Goal: Task Accomplishment & Management: Complete application form

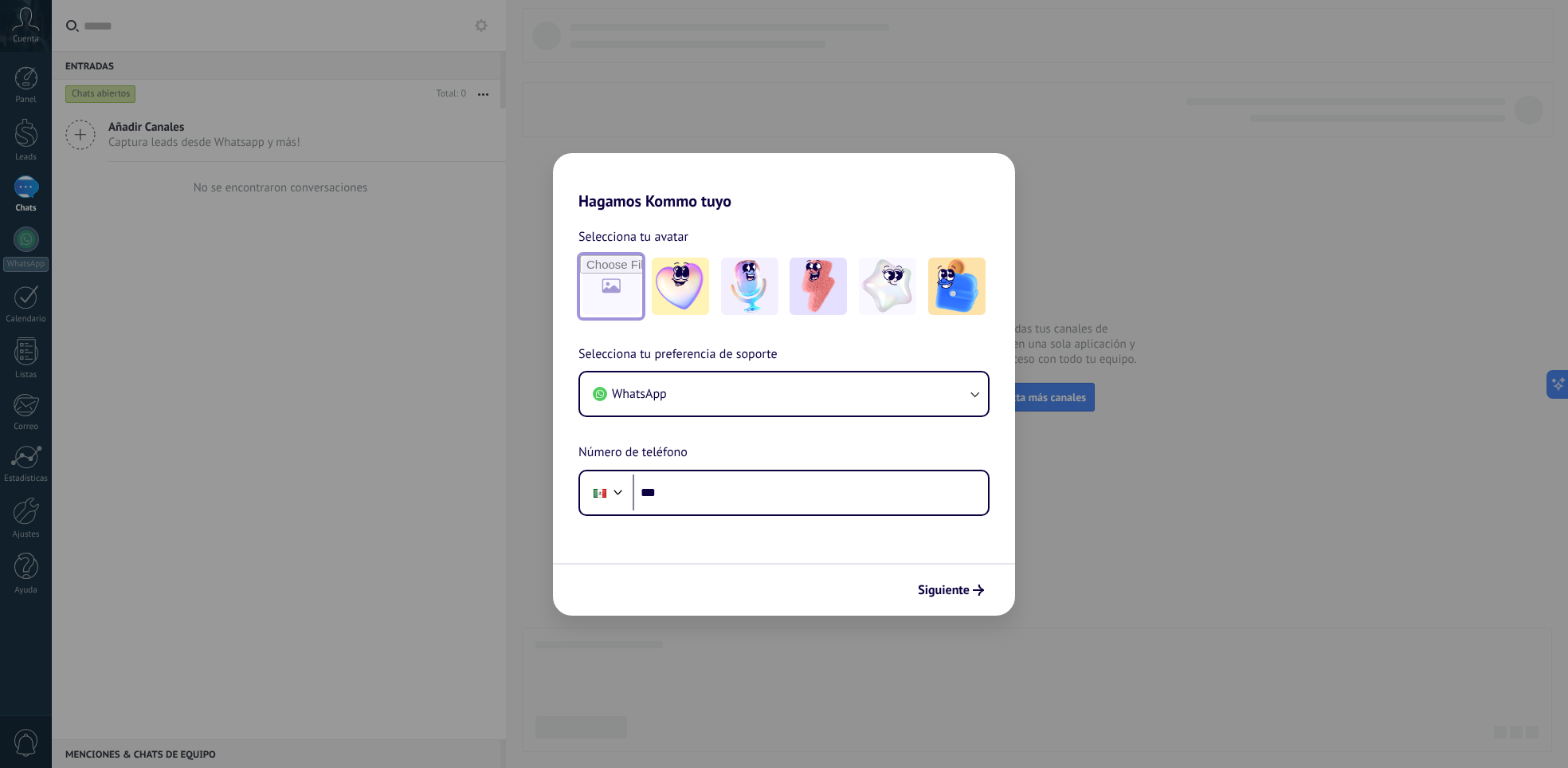
click at [612, 286] on input "file" at bounding box center [612, 286] width 62 height 62
type input "**********"
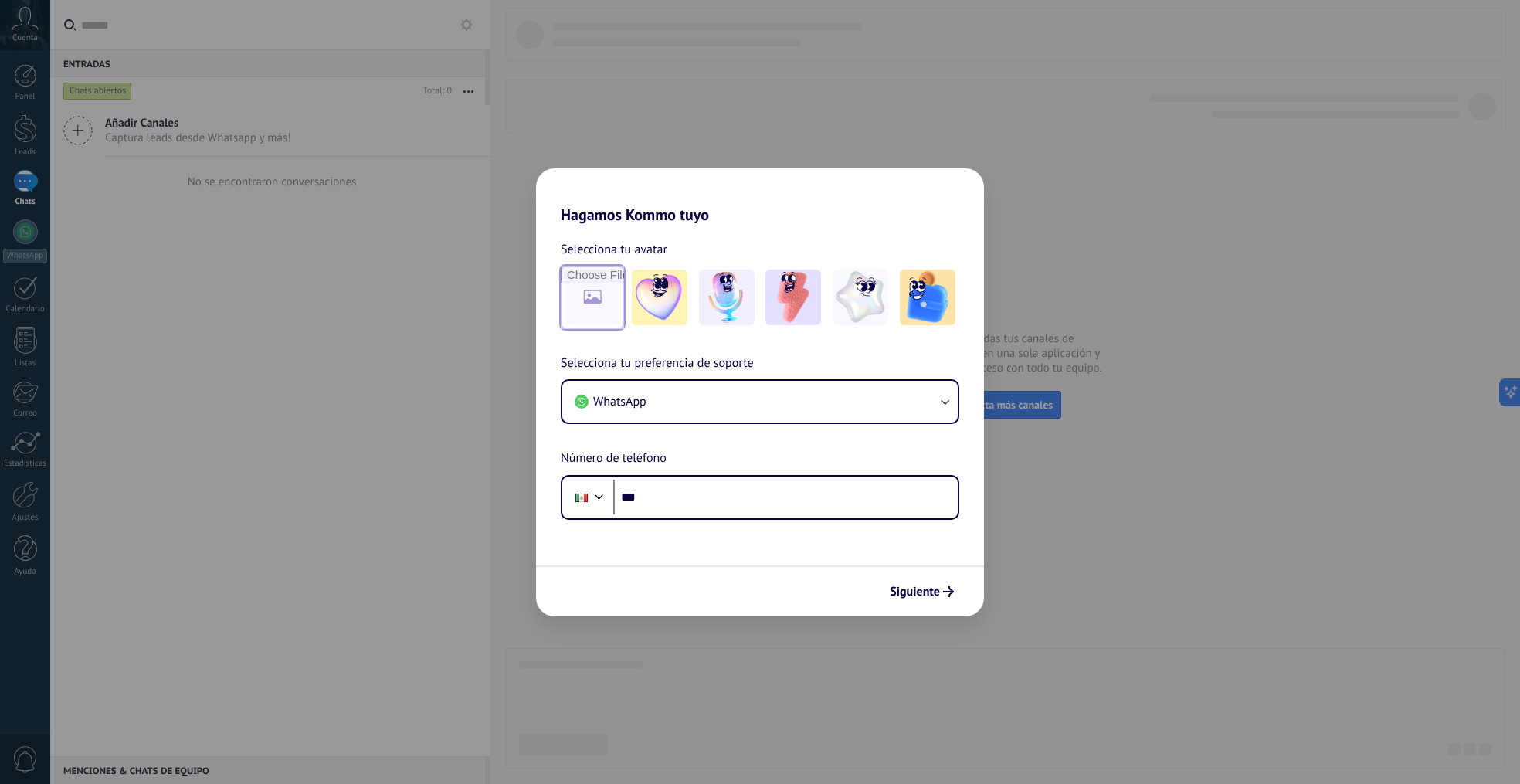
type input "**********"
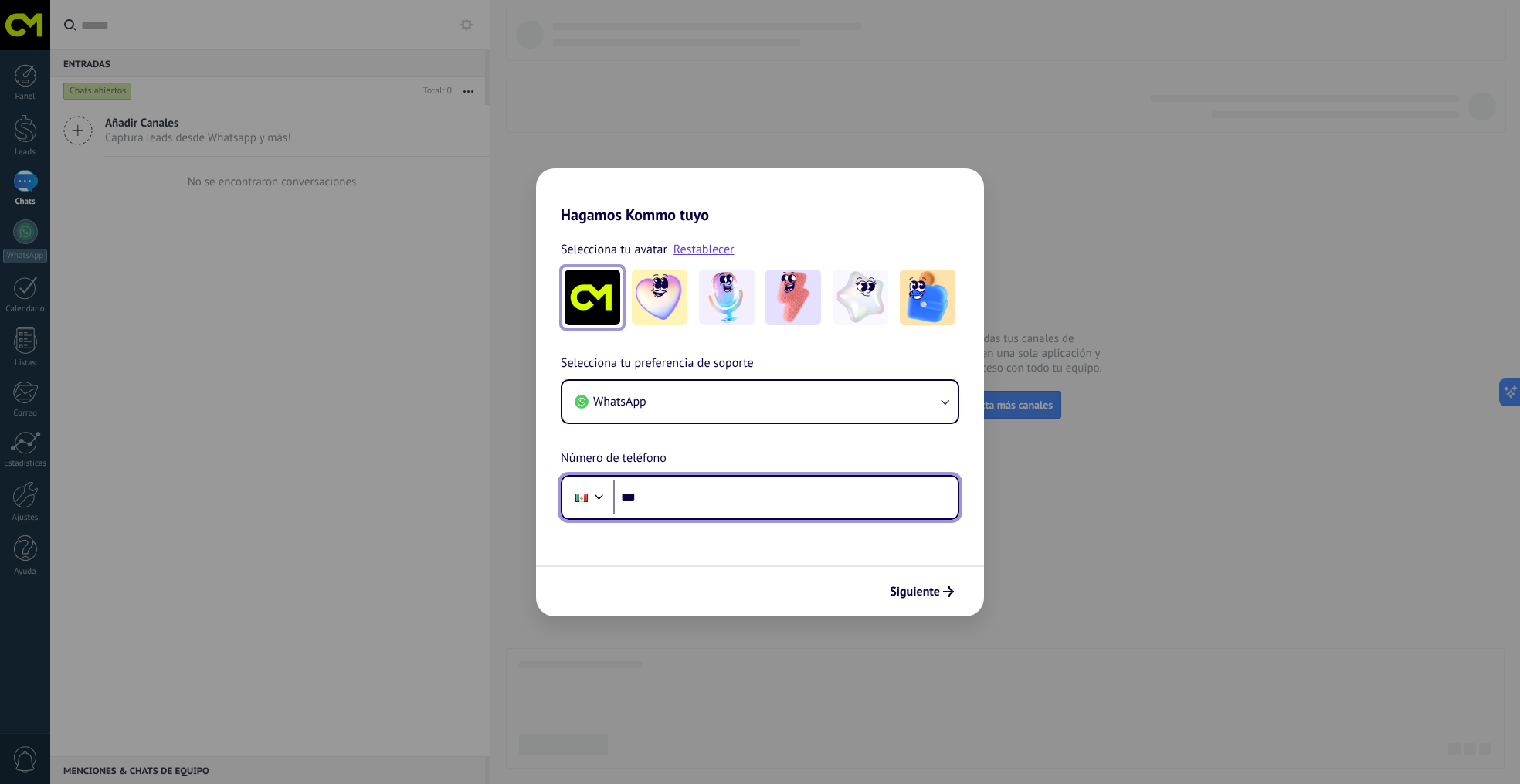
click at [676, 490] on input "***" at bounding box center [786, 497] width 344 height 36
type input "**********"
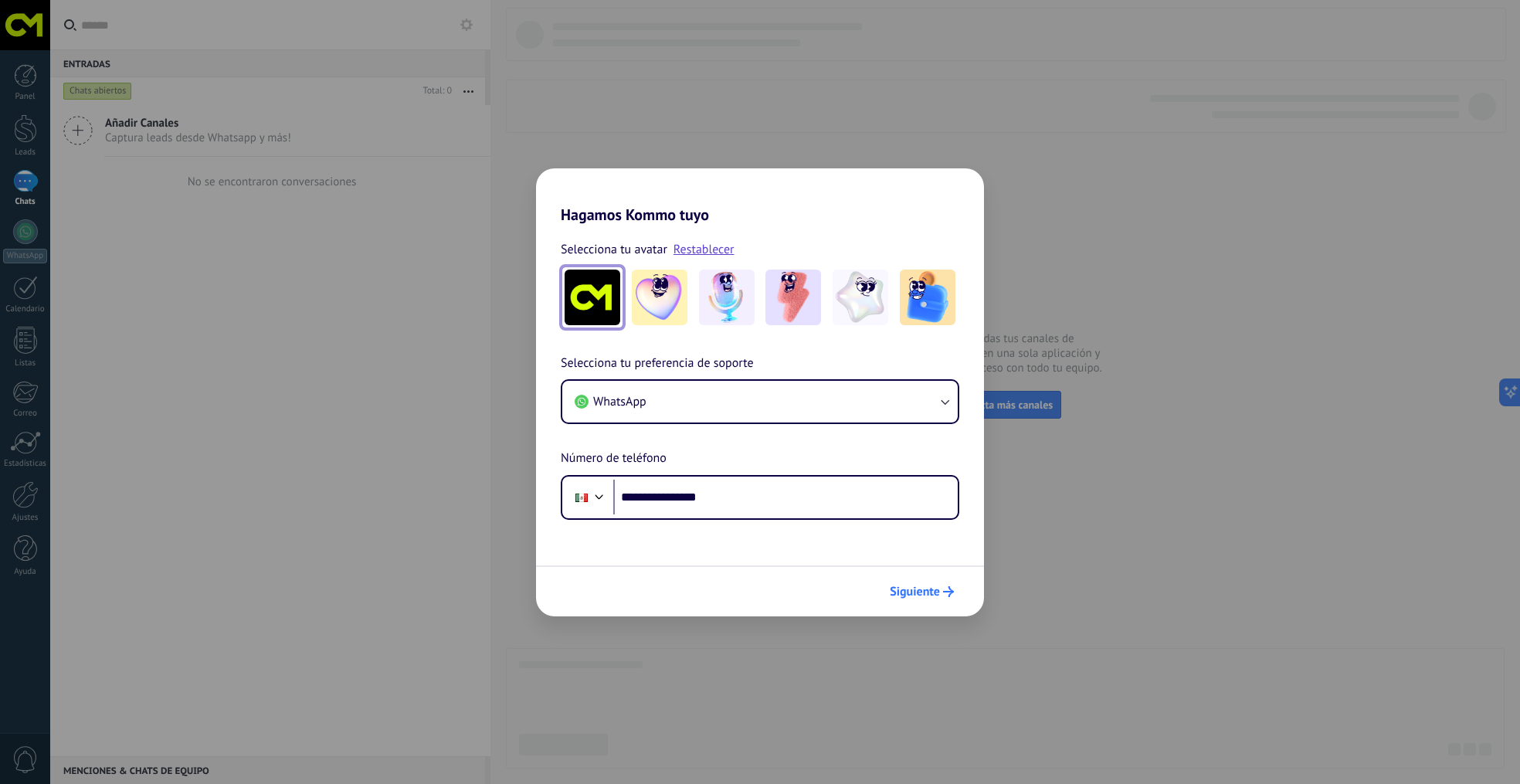
click at [933, 592] on span "Siguiente" at bounding box center [915, 591] width 50 height 11
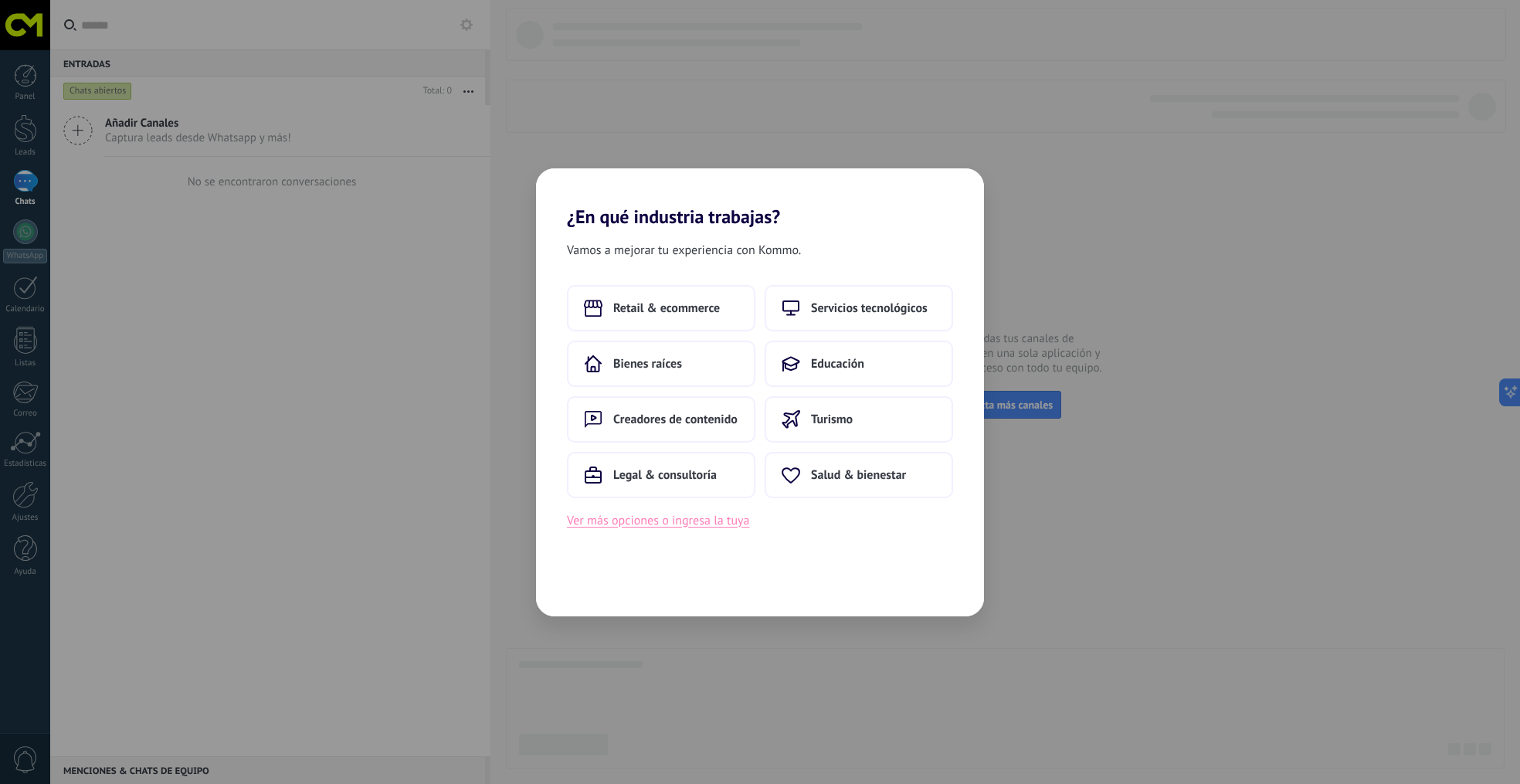
click at [679, 521] on button "Ver más opciones o ingresa la tuya" at bounding box center [658, 521] width 182 height 20
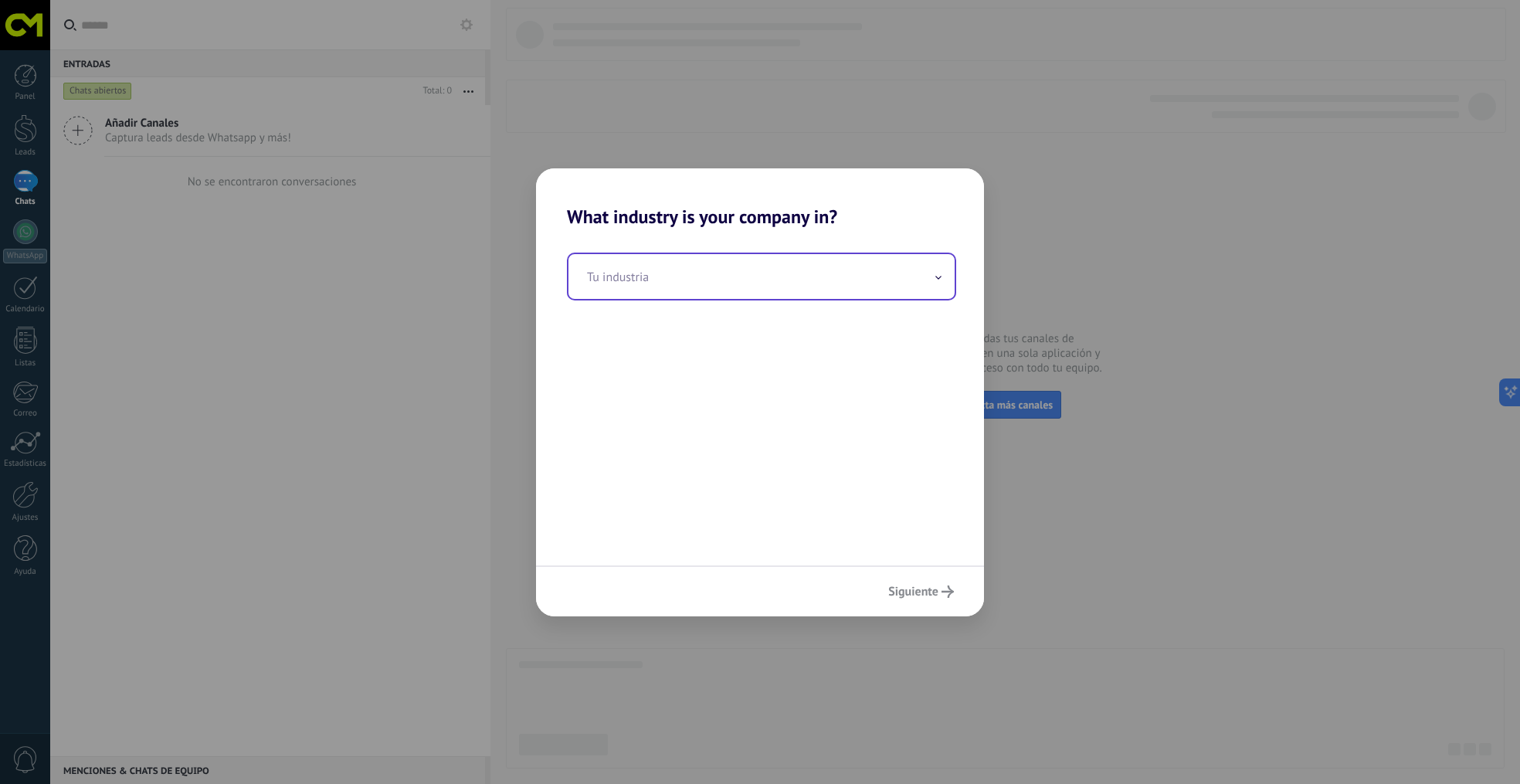
click at [681, 286] on input "text" at bounding box center [762, 277] width 386 height 45
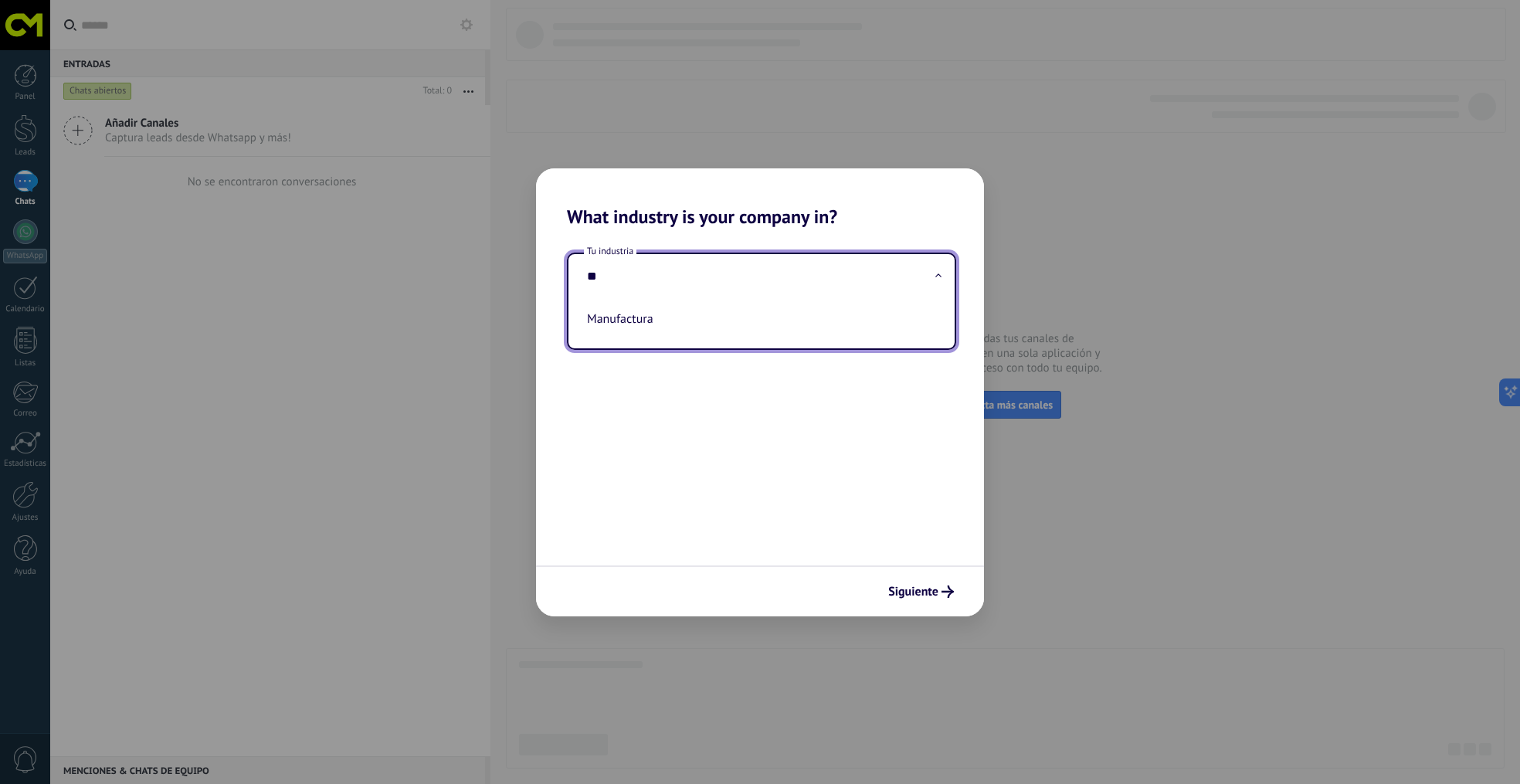
type input "*"
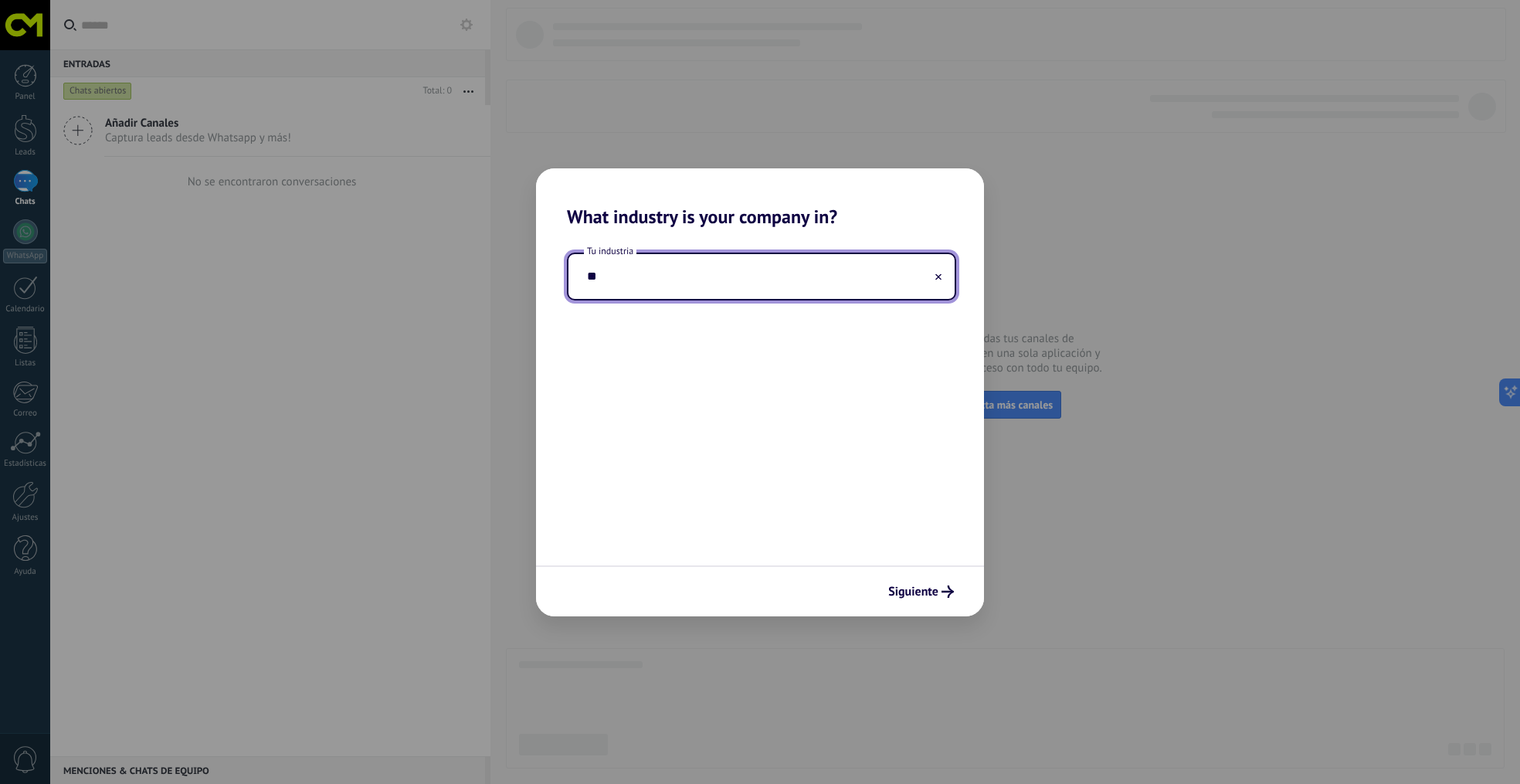
type input "*"
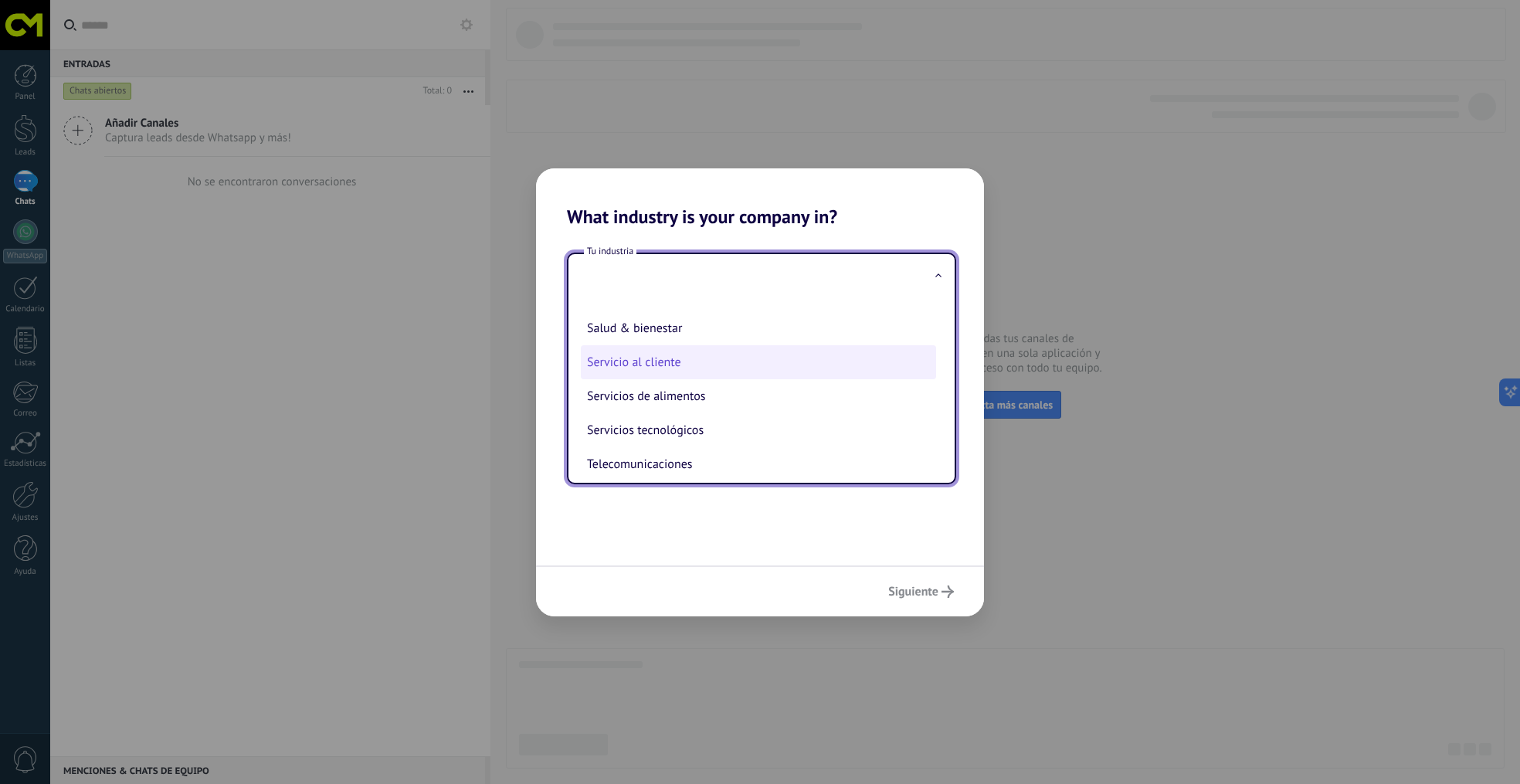
scroll to position [333, 0]
click at [661, 377] on li "Servicio al cliente" at bounding box center [758, 359] width 355 height 34
type input "**********"
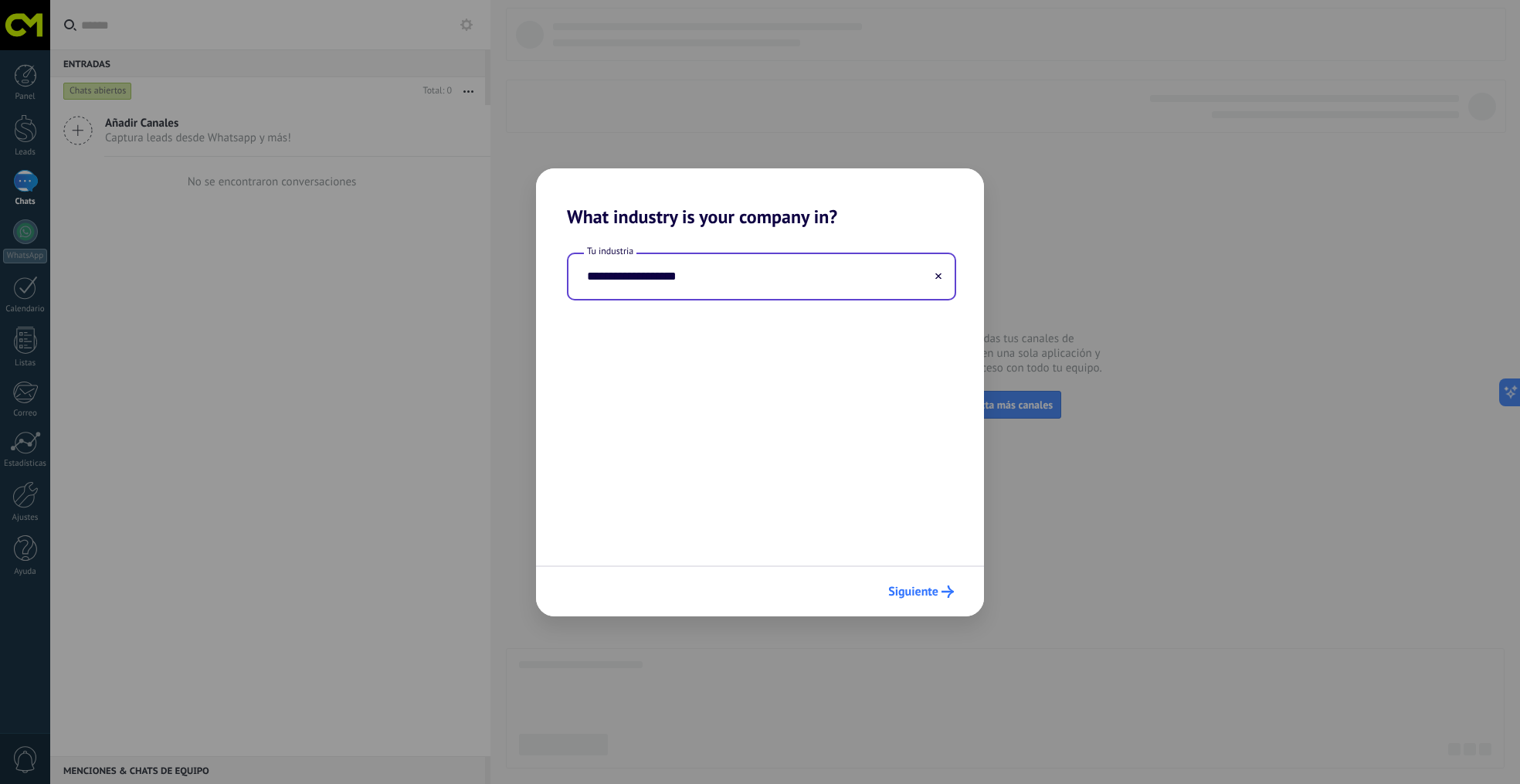
click at [924, 594] on span "Siguiente" at bounding box center [914, 591] width 50 height 11
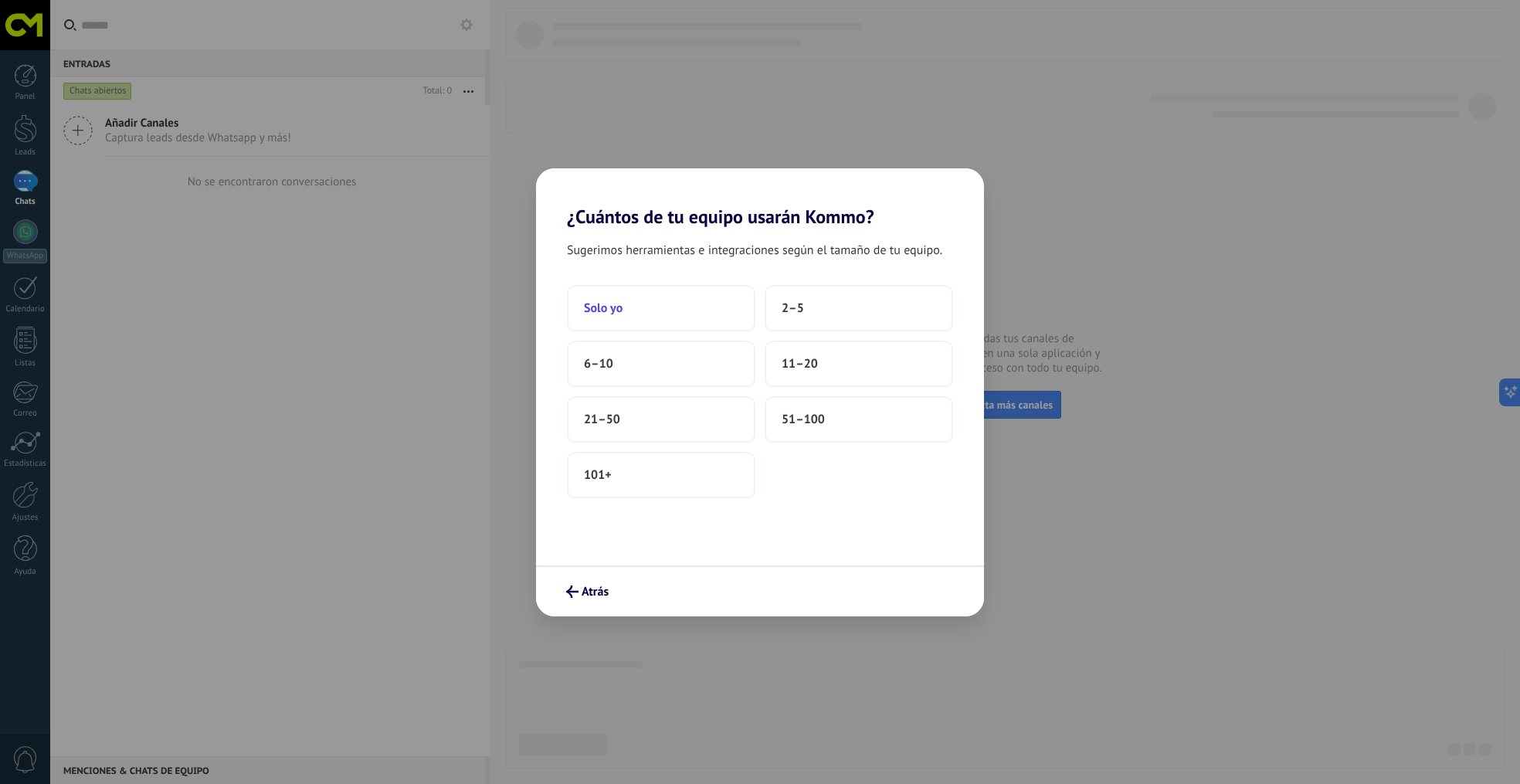
click at [604, 309] on span "Solo yo" at bounding box center [604, 308] width 38 height 15
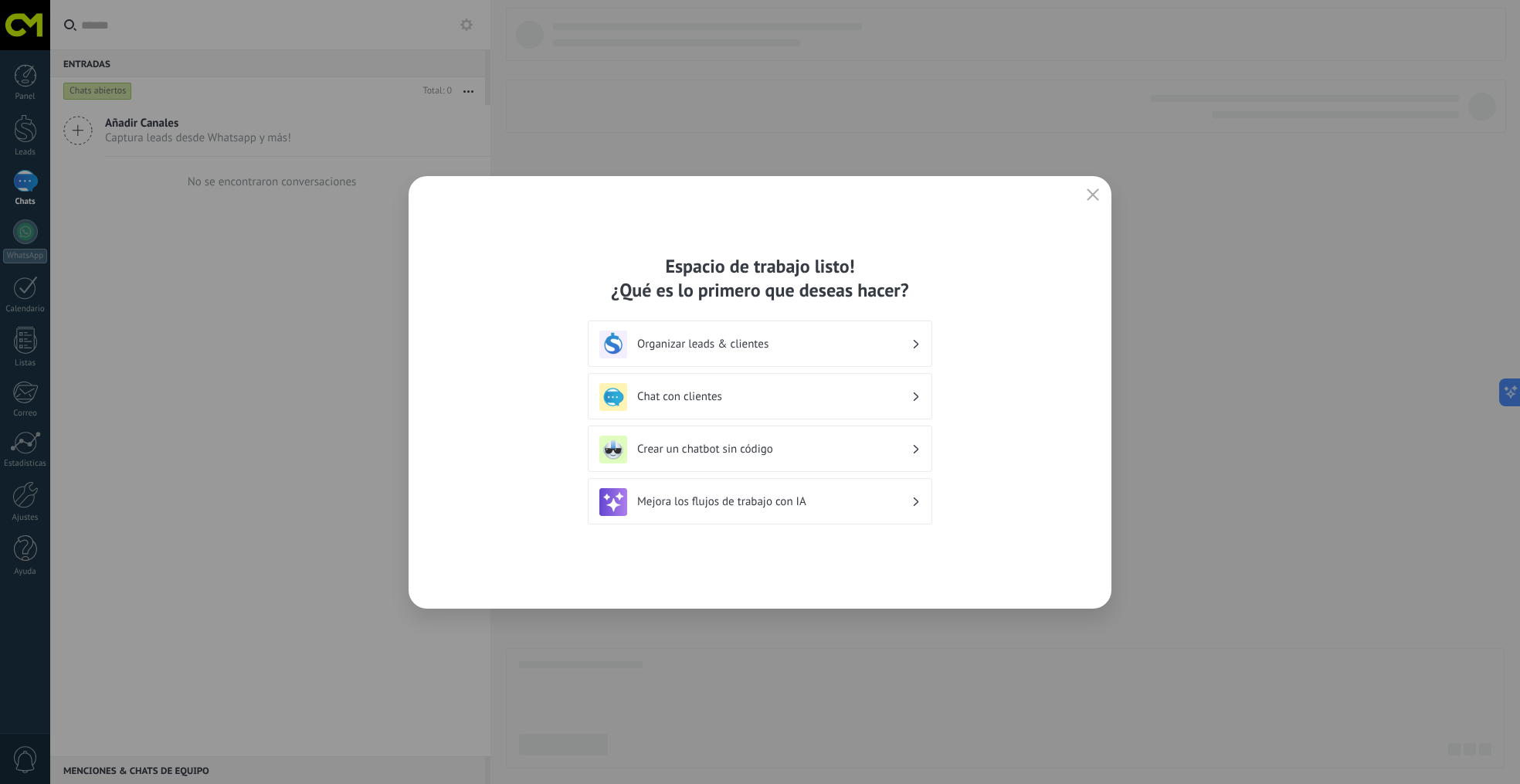
click at [716, 342] on h3 "Organizar leads & clientes" at bounding box center [774, 344] width 274 height 15
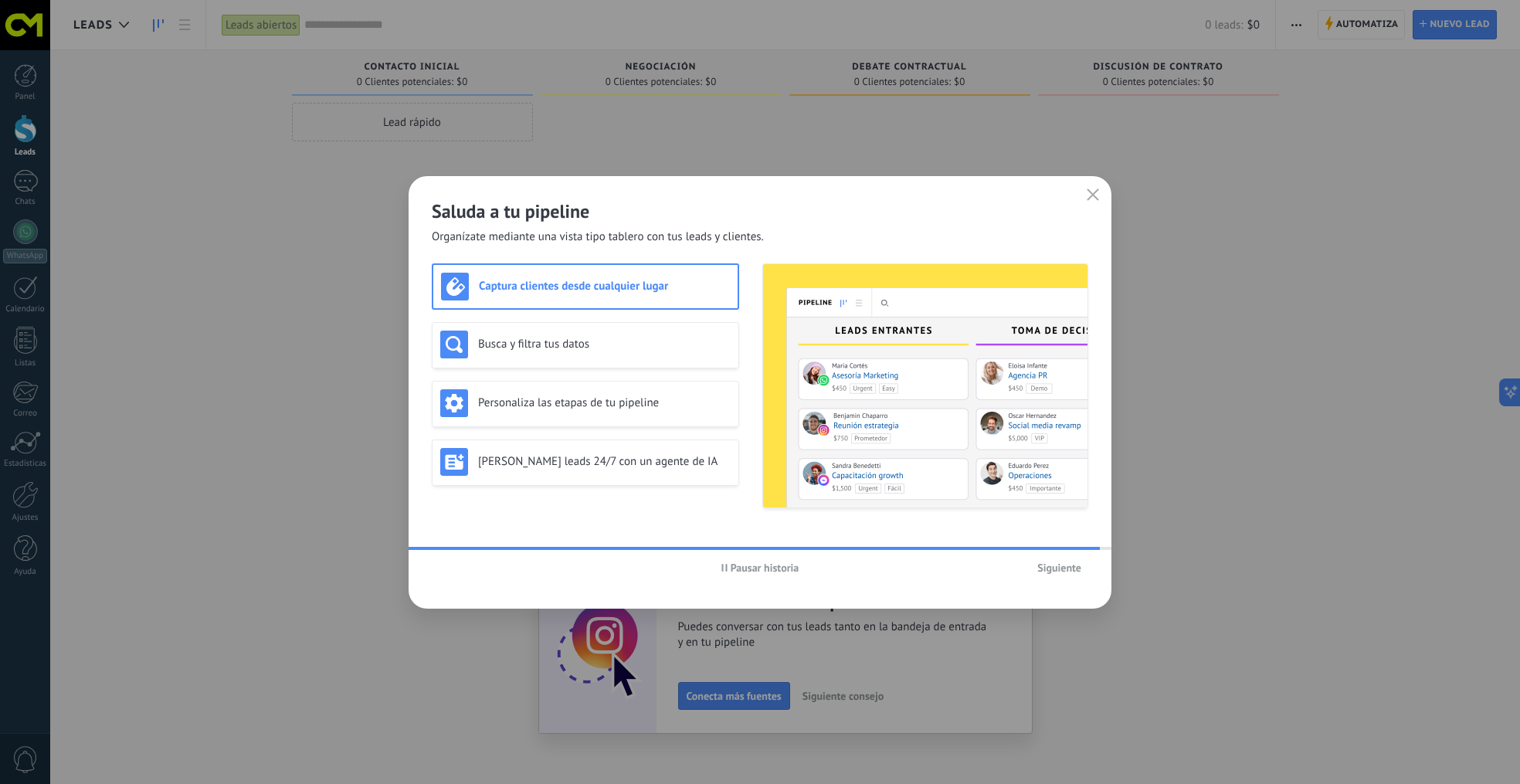
click at [612, 299] on div "Captura clientes desde cualquier lugar" at bounding box center [586, 286] width 289 height 28
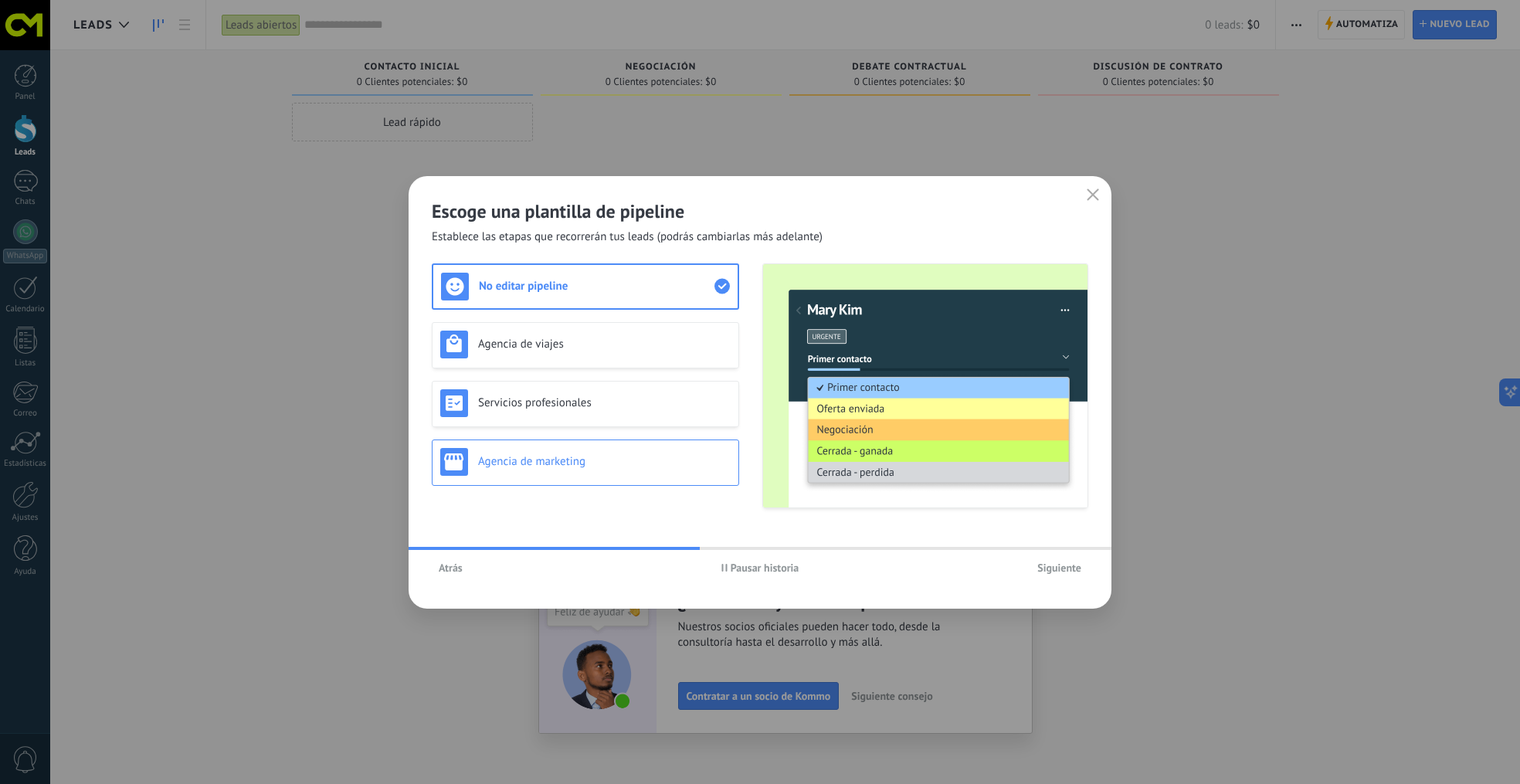
click at [609, 454] on h3 "Agencia de marketing" at bounding box center [604, 461] width 252 height 15
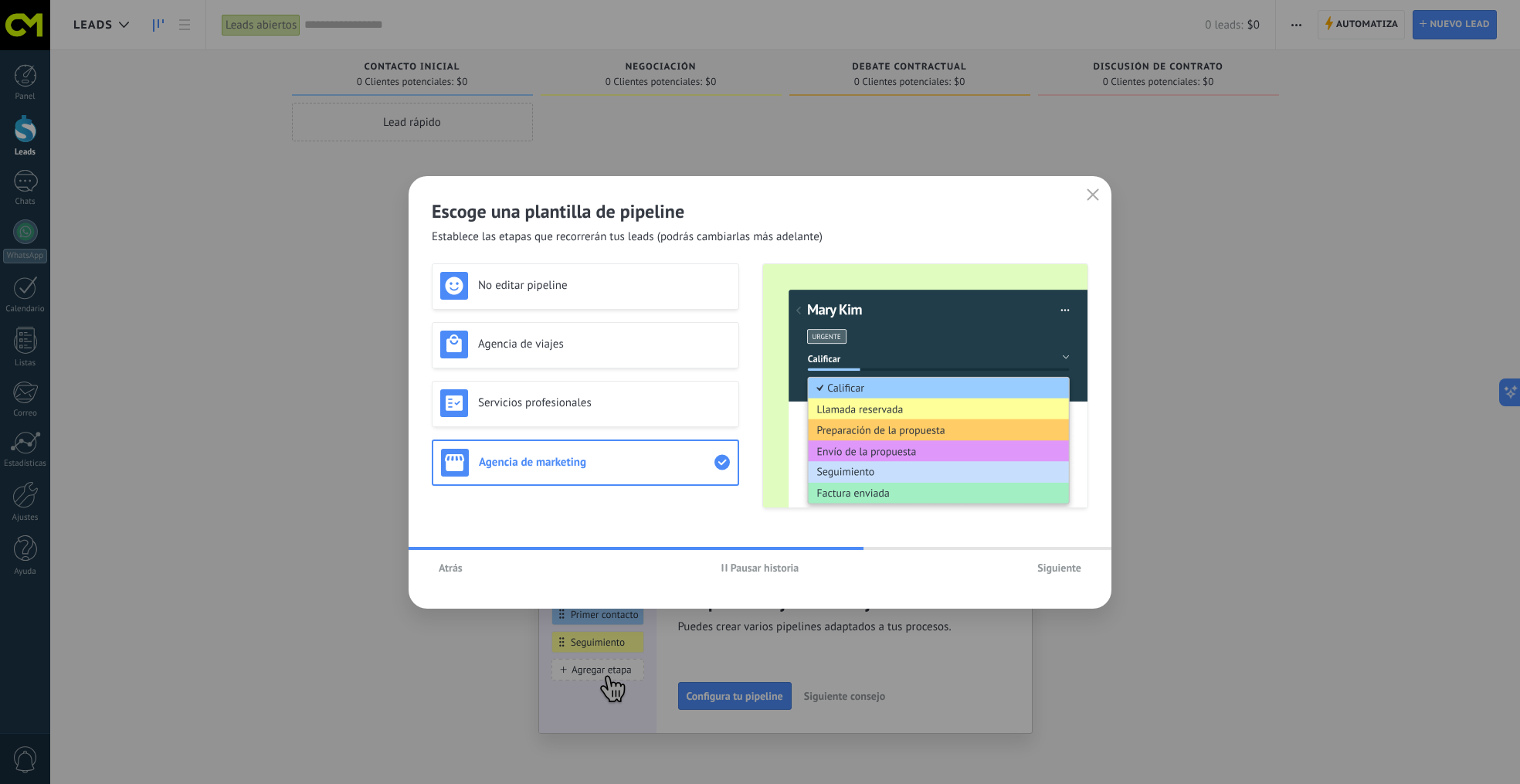
click at [1060, 568] on span "Siguiente" at bounding box center [1059, 568] width 44 height 11
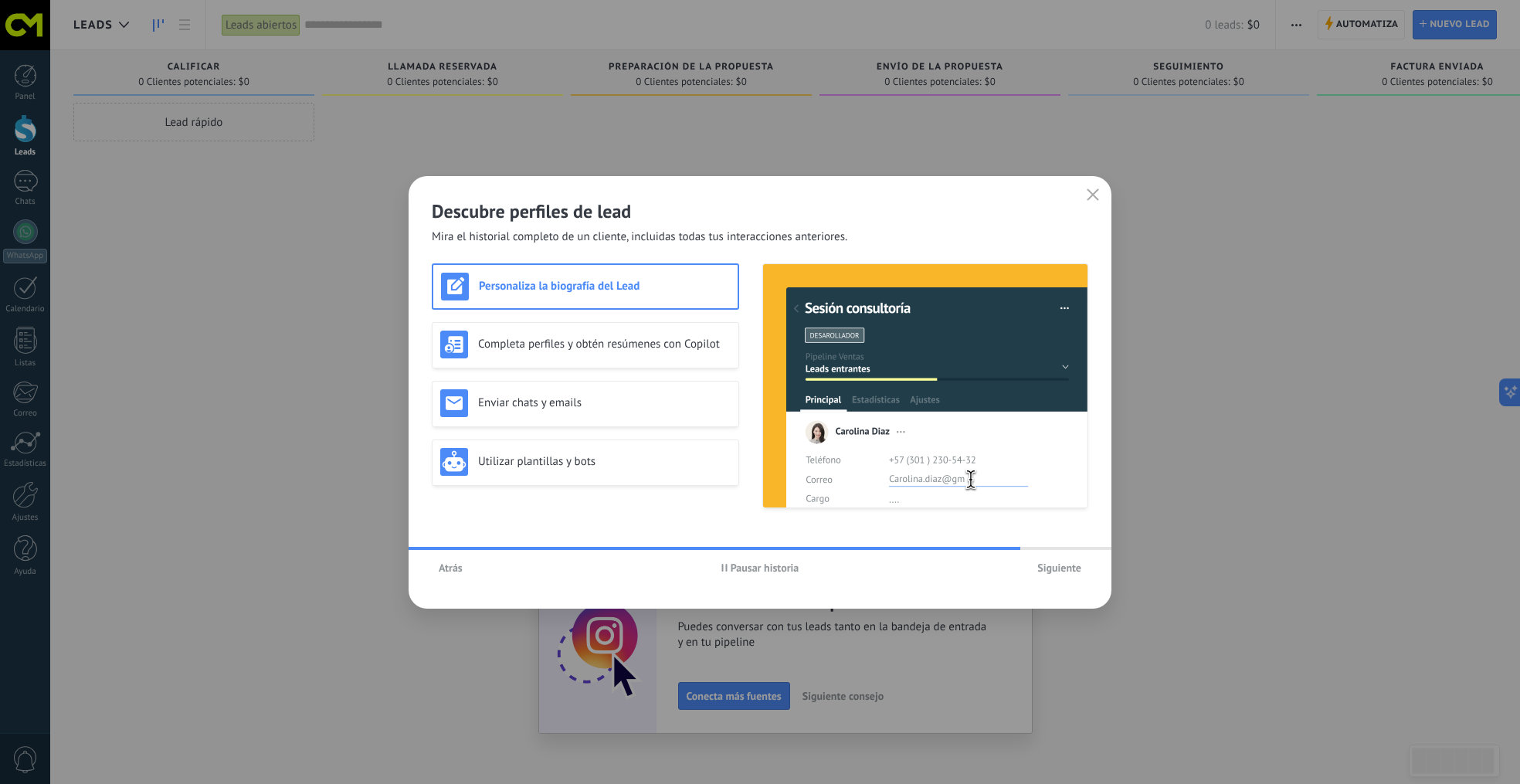
click at [625, 286] on h3 "Personaliza la biografía del Lead" at bounding box center [604, 287] width 251 height 15
click at [1038, 565] on span "Siguiente" at bounding box center [1059, 568] width 44 height 11
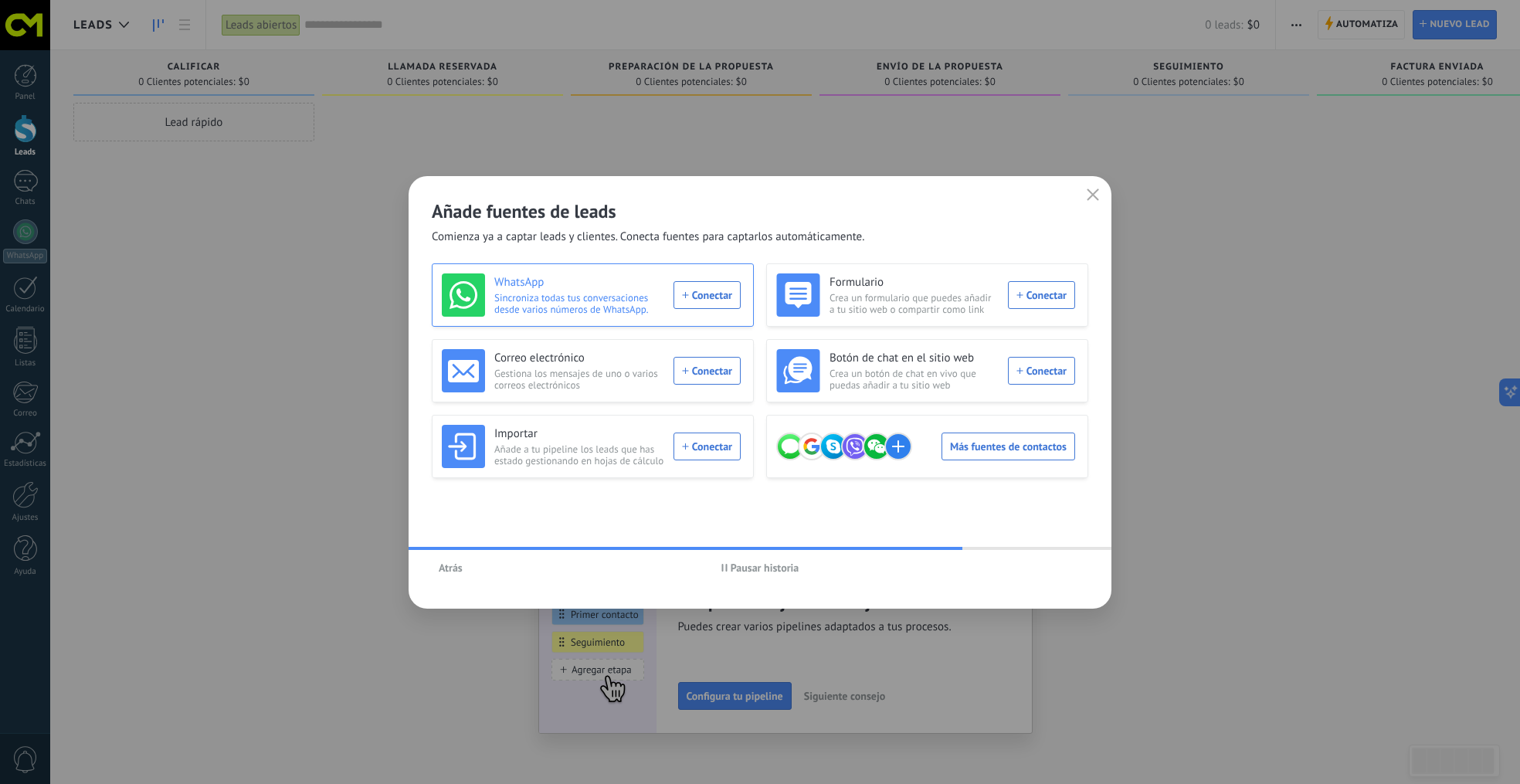
click at [696, 291] on div "WhatsApp Sincroniza todas tus conversaciones desde varios números de WhatsApp. …" at bounding box center [591, 295] width 299 height 43
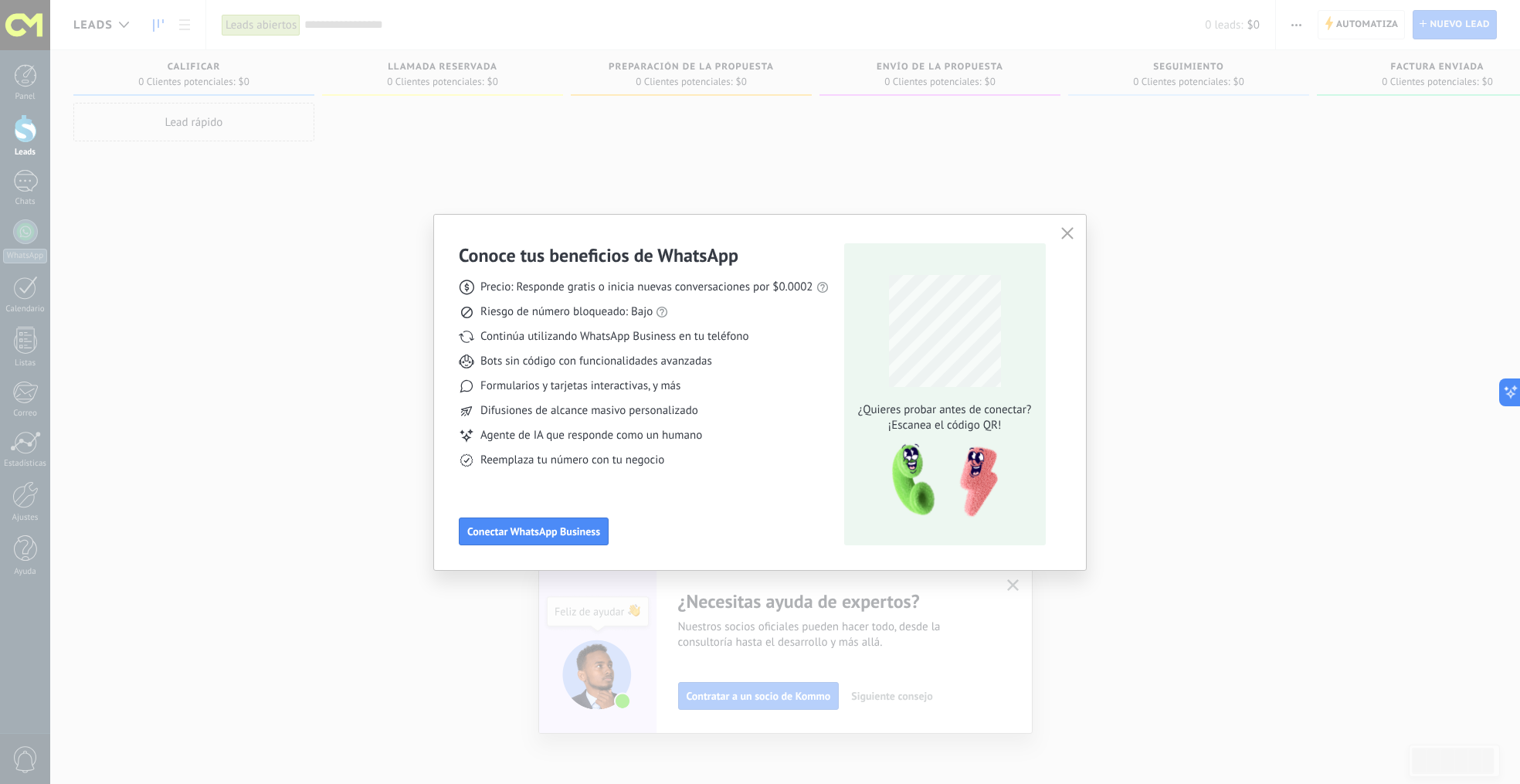
click at [1062, 236] on icon "button" at bounding box center [1067, 233] width 13 height 13
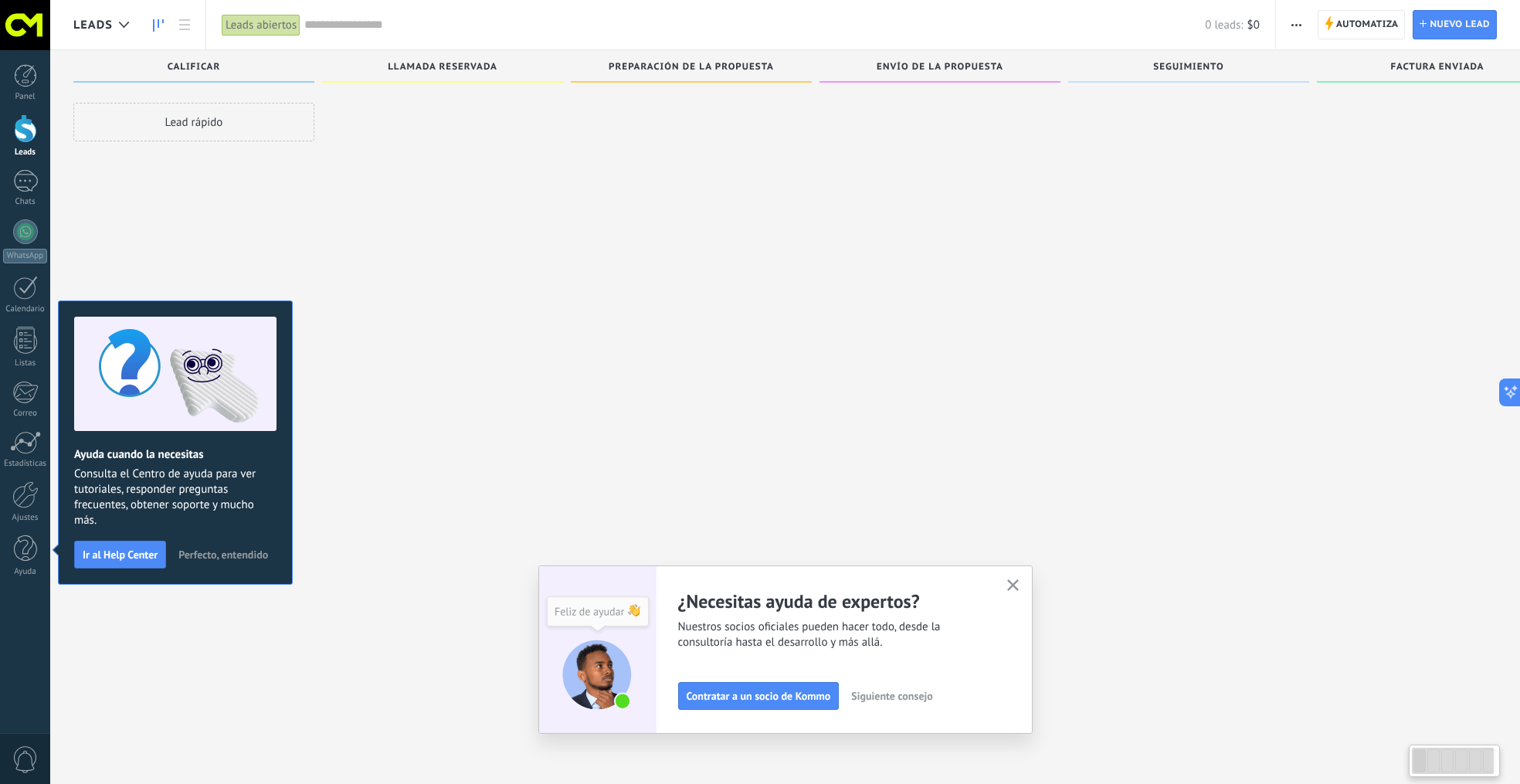
scroll to position [2, 0]
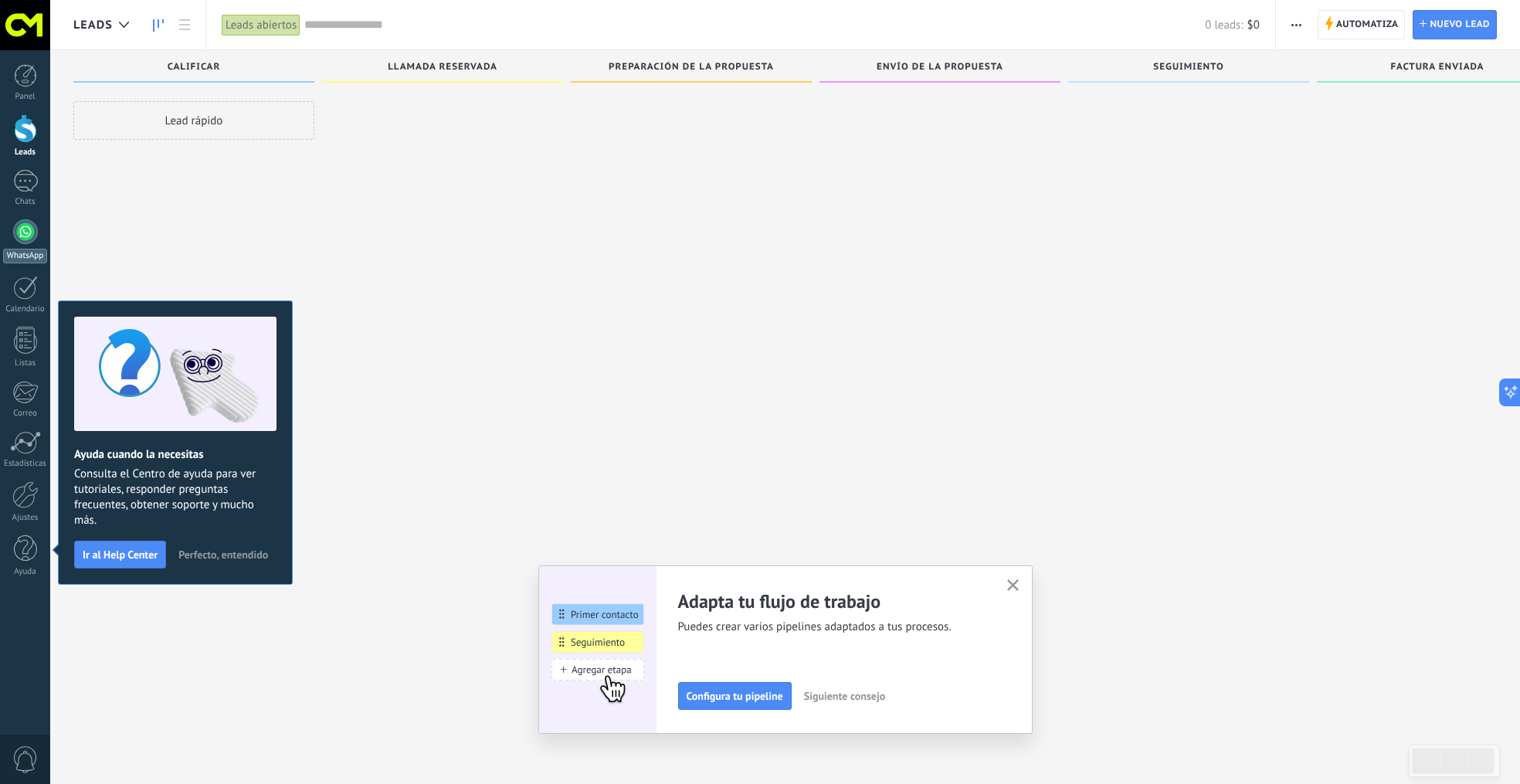
click at [23, 227] on div at bounding box center [26, 232] width 25 height 25
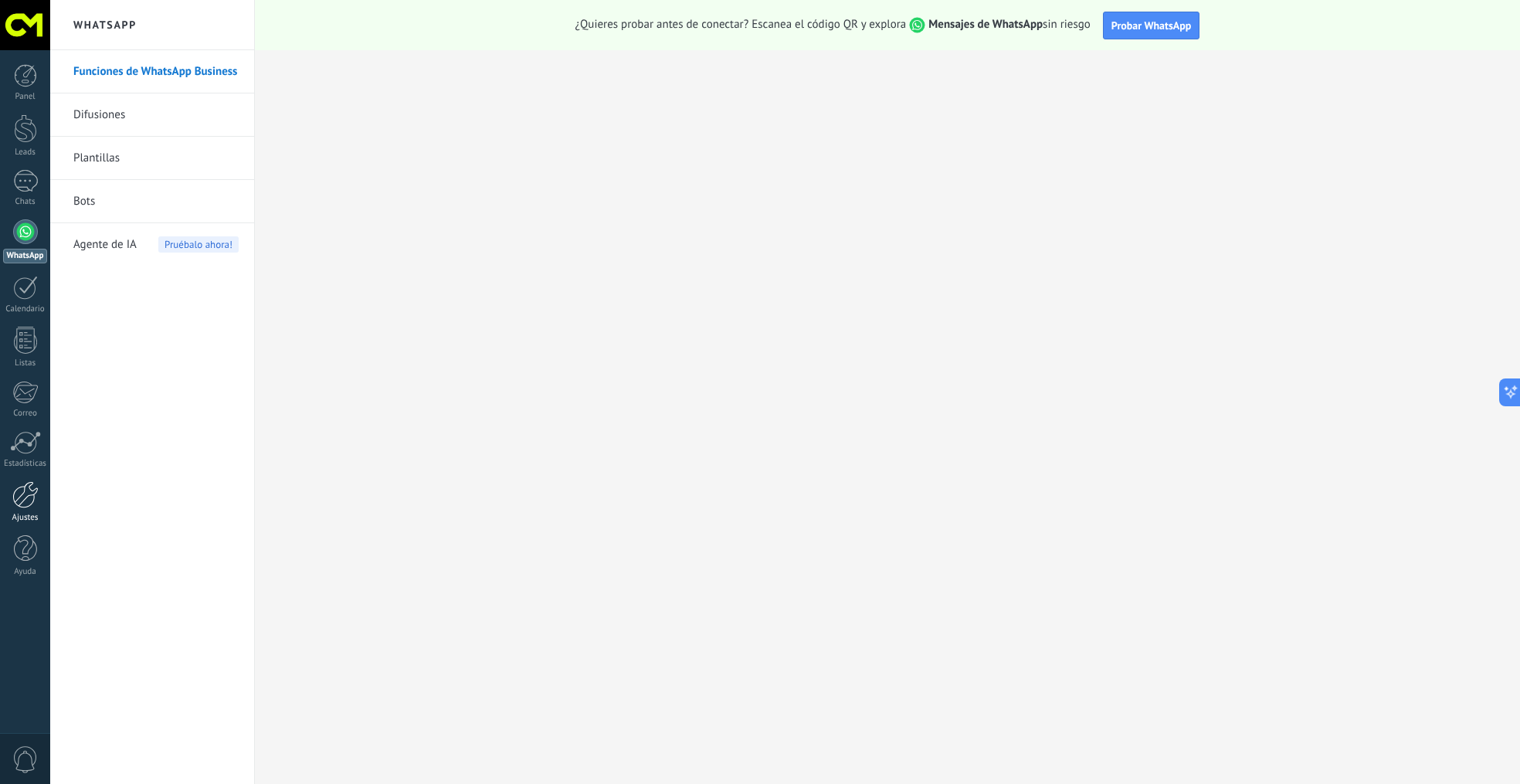
click at [28, 494] on div at bounding box center [25, 495] width 26 height 27
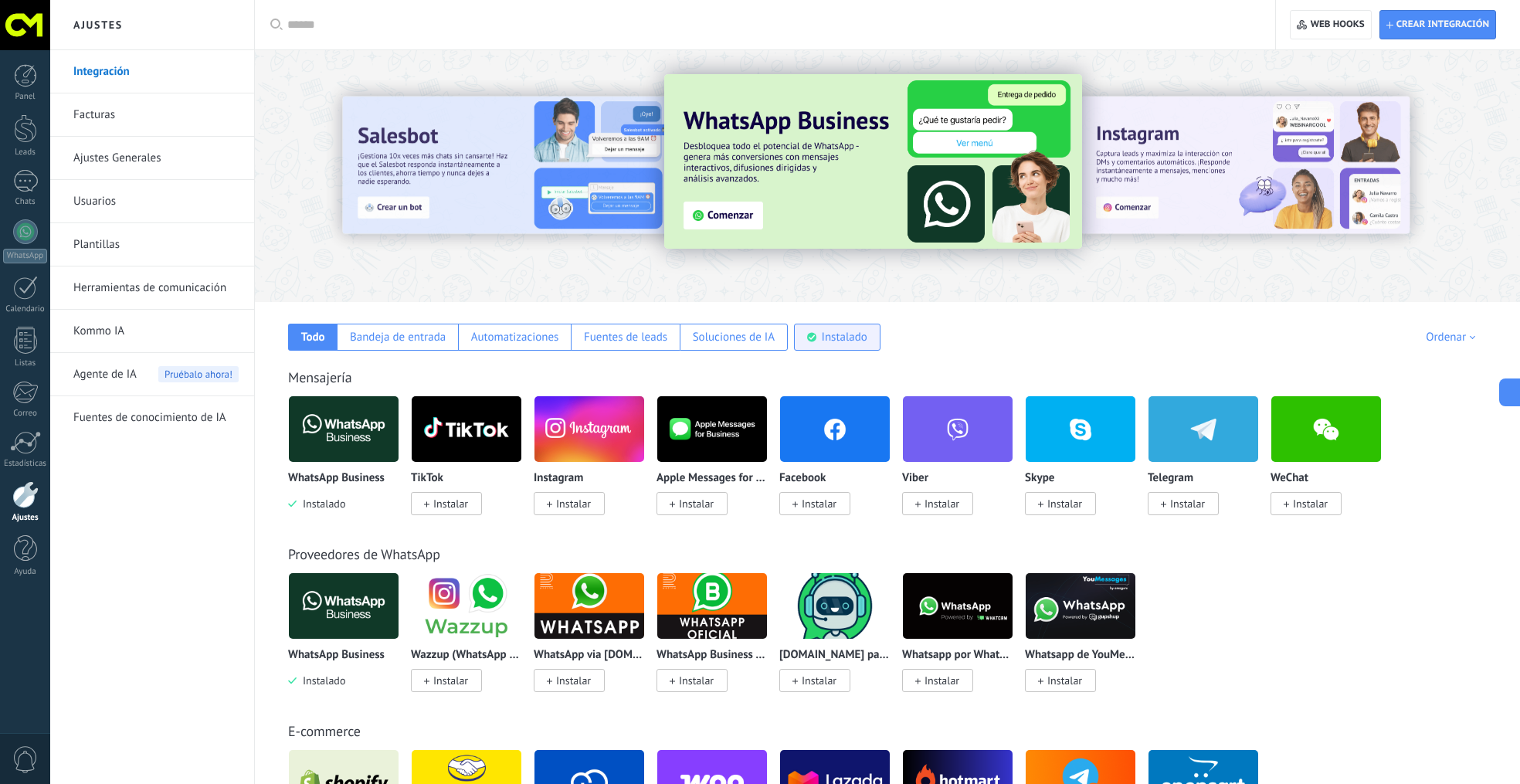
click at [857, 341] on div "Instalado" at bounding box center [844, 338] width 46 height 15
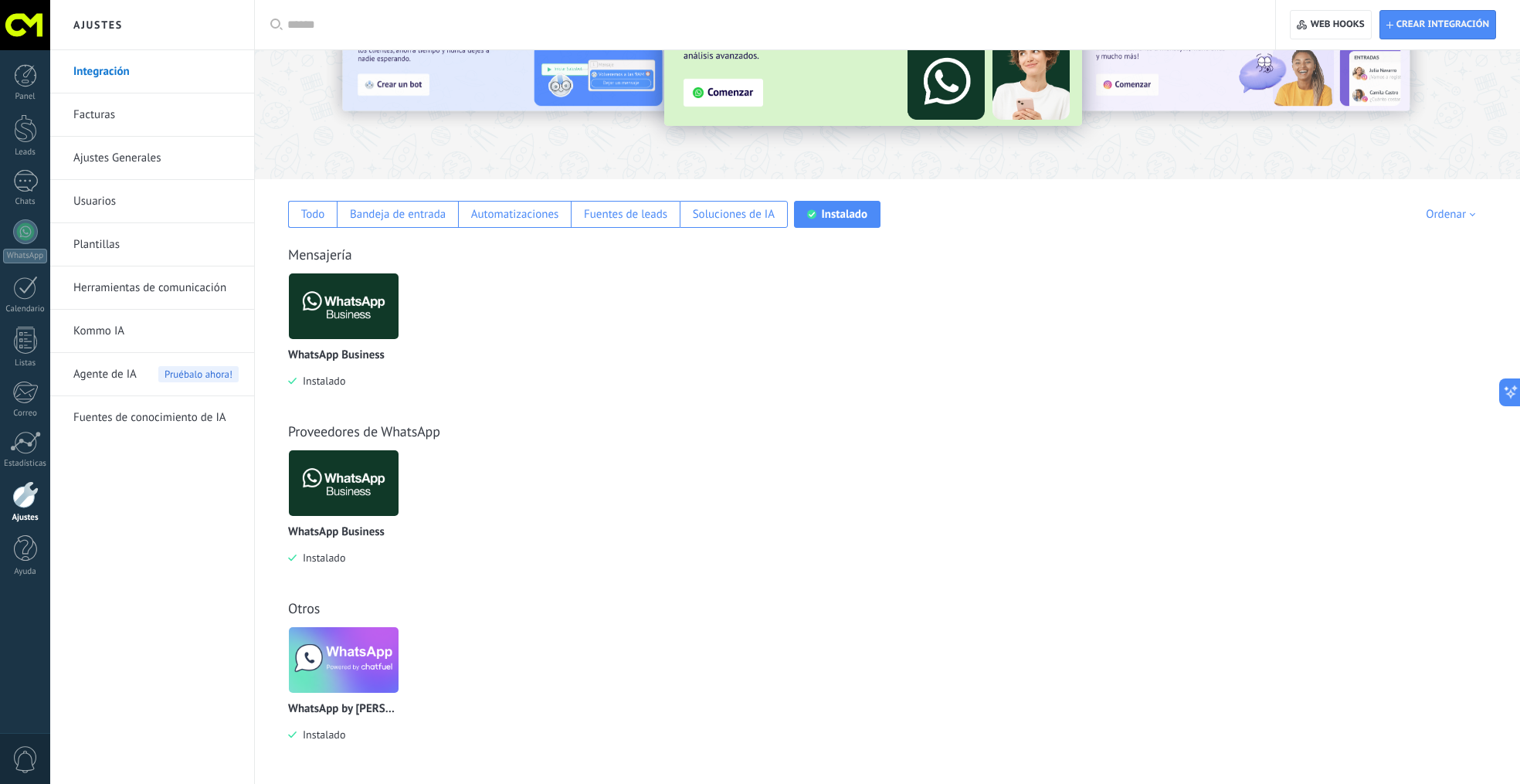
scroll to position [125, 0]
